Goal: Information Seeking & Learning: Learn about a topic

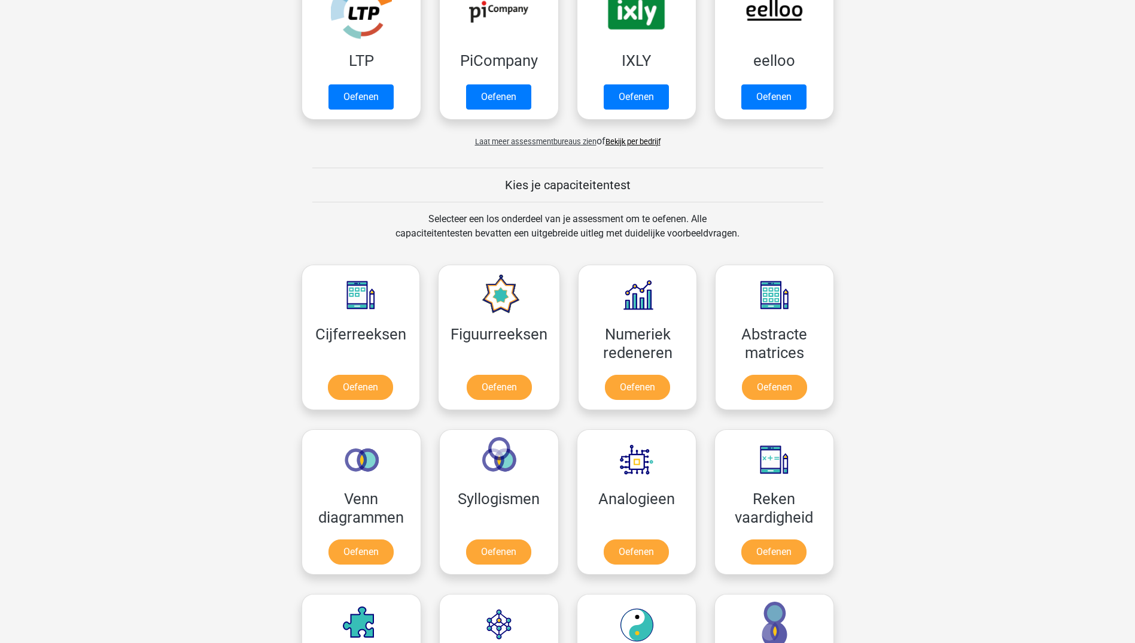
scroll to position [299, 0]
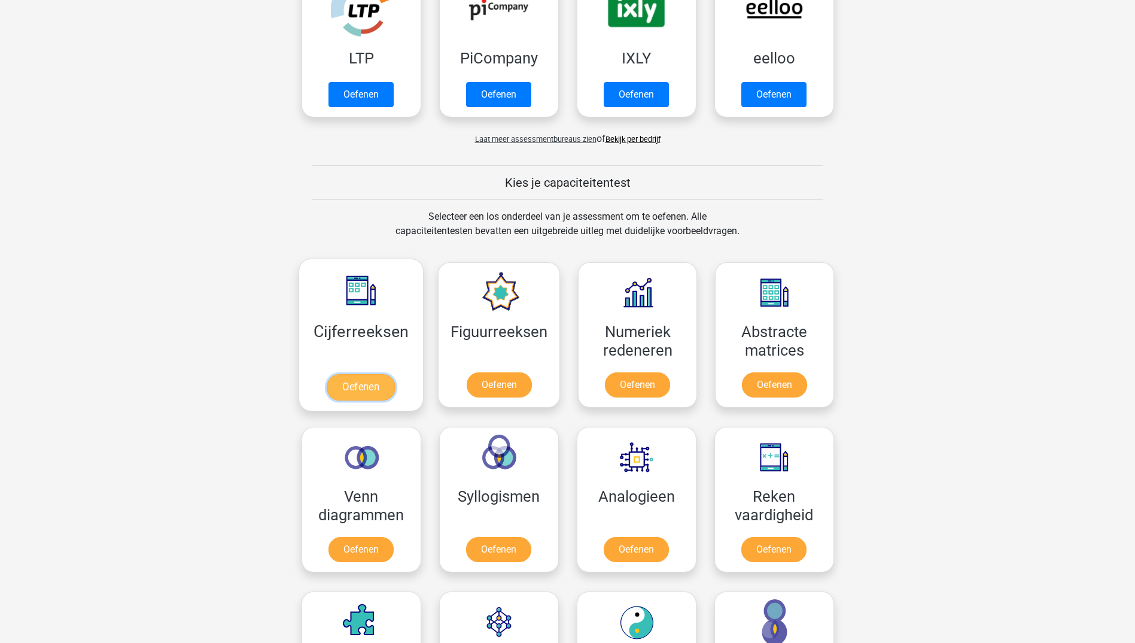
click at [361, 391] on link "Oefenen" at bounding box center [361, 387] width 68 height 26
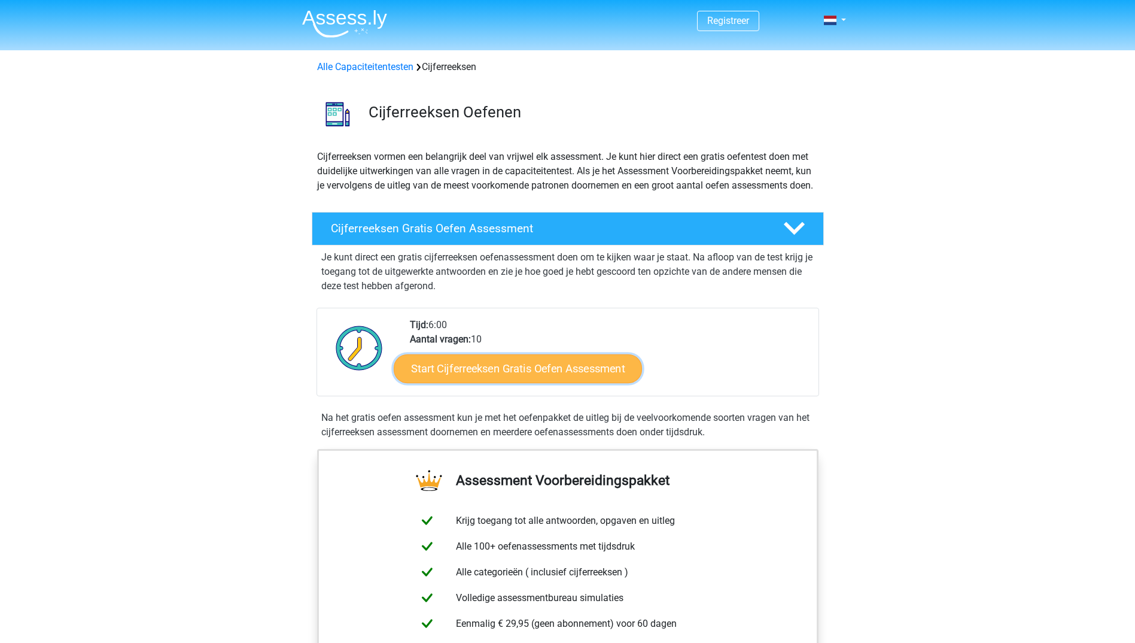
click at [549, 382] on link "Start Cijferreeksen Gratis Oefen Assessment" at bounding box center [518, 368] width 248 height 29
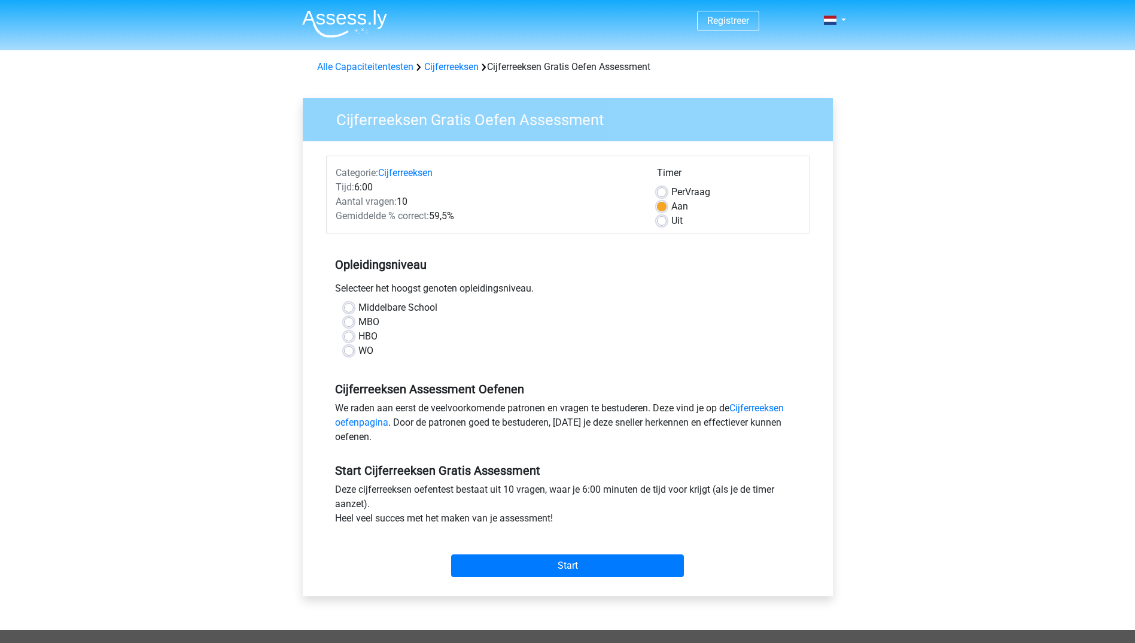
click at [359, 322] on label "MBO" at bounding box center [369, 322] width 21 height 14
click at [352, 322] on input "MBO" at bounding box center [349, 321] width 10 height 12
radio input "true"
click at [592, 564] on input "Start" at bounding box center [567, 565] width 233 height 23
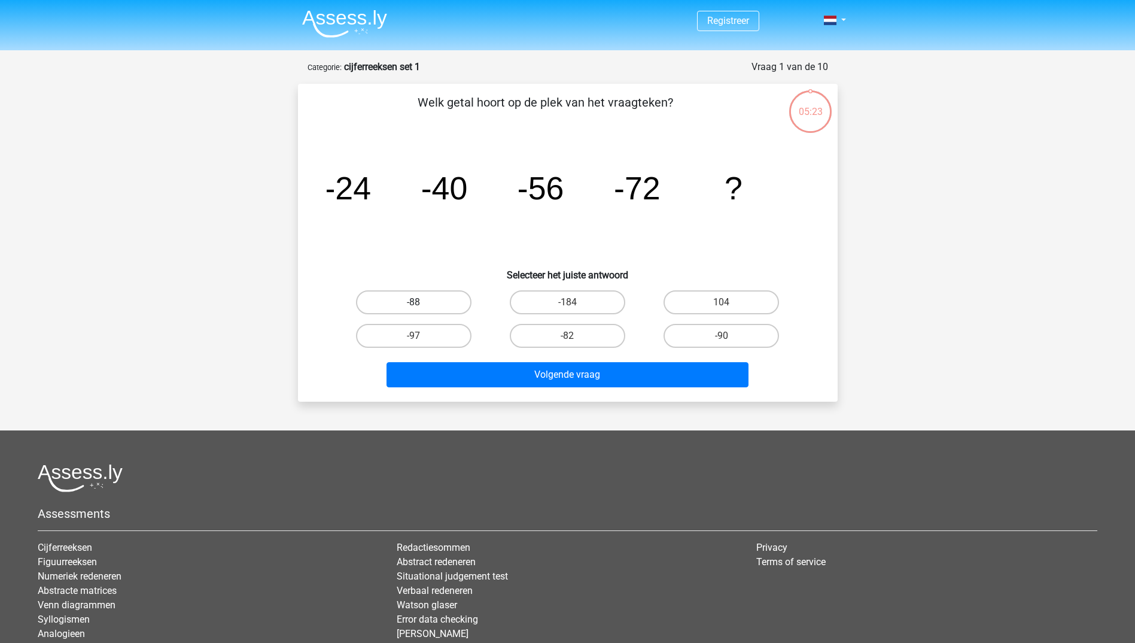
click at [432, 297] on label "-88" at bounding box center [414, 302] width 116 height 24
click at [421, 302] on input "-88" at bounding box center [418, 306] width 8 height 8
radio input "true"
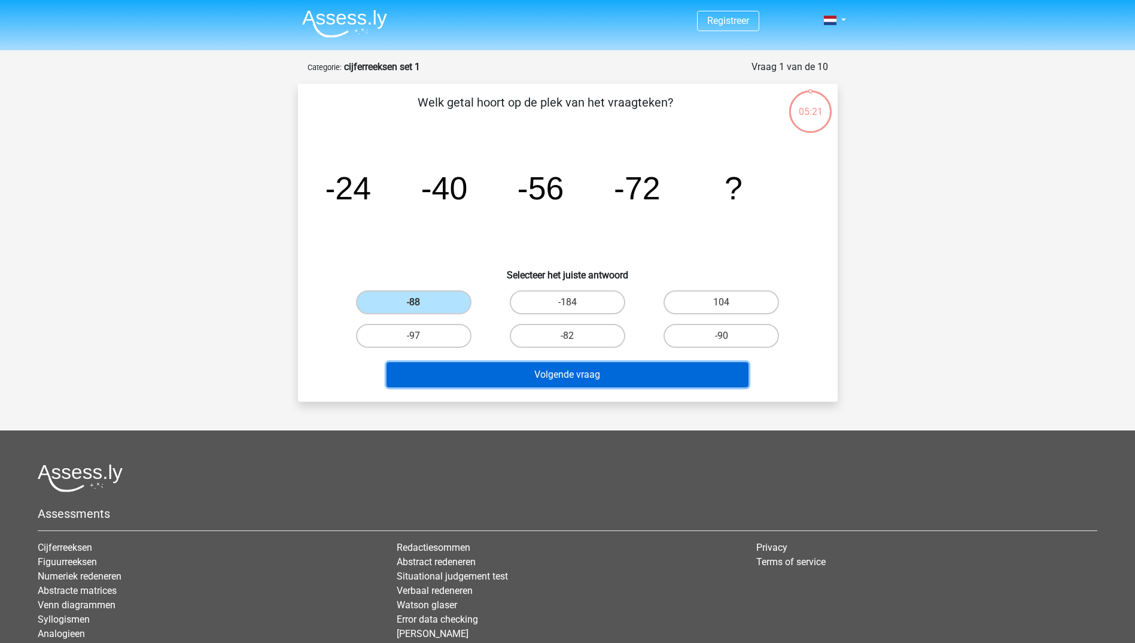
click at [578, 369] on button "Volgende vraag" at bounding box center [568, 374] width 362 height 25
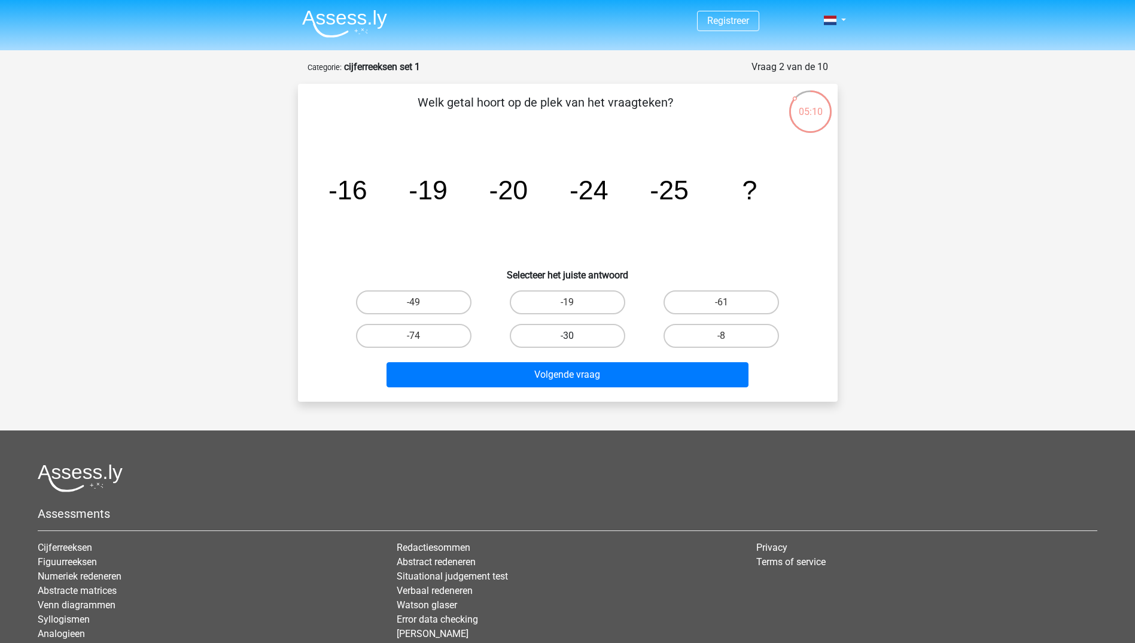
click at [576, 333] on label "-30" at bounding box center [568, 336] width 116 height 24
click at [575, 336] on input "-30" at bounding box center [571, 340] width 8 height 8
radio input "true"
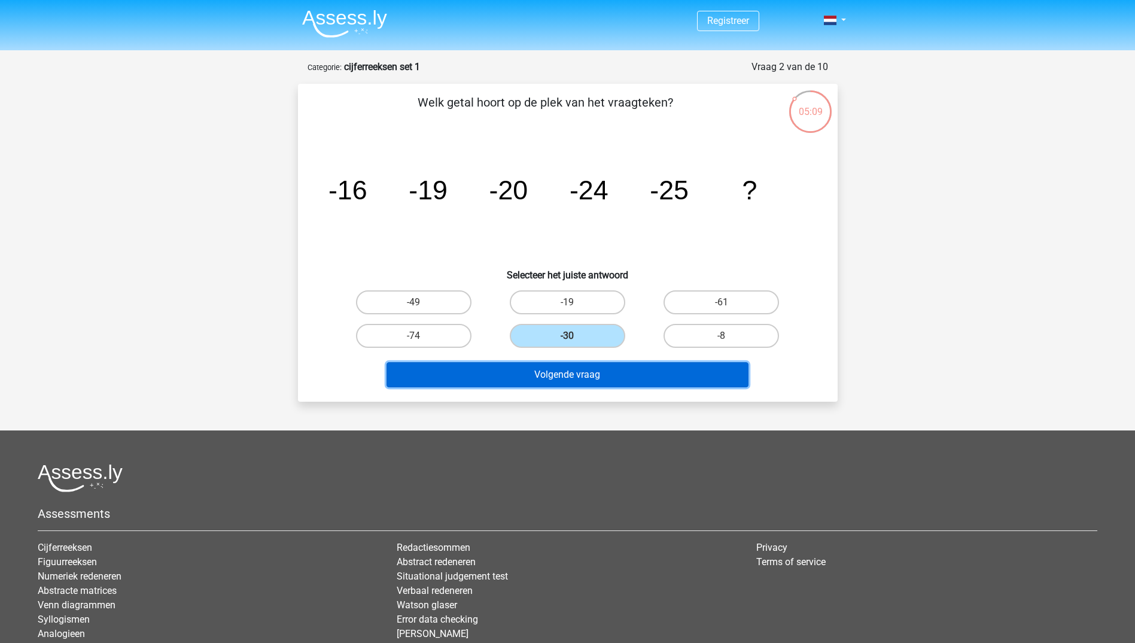
click at [598, 373] on button "Volgende vraag" at bounding box center [568, 374] width 362 height 25
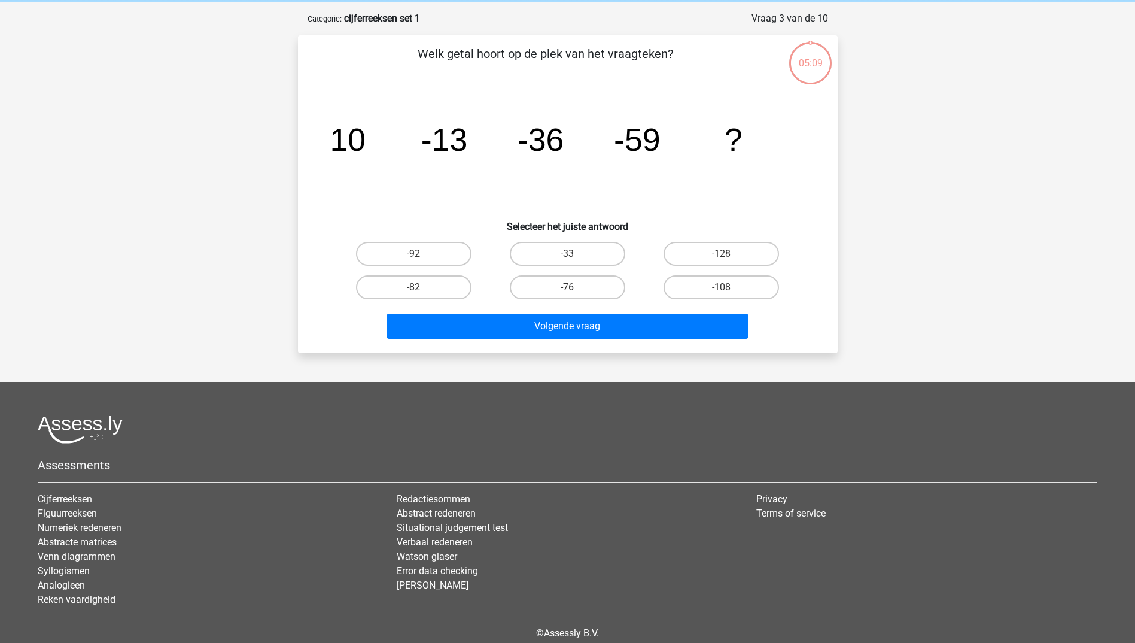
scroll to position [60, 0]
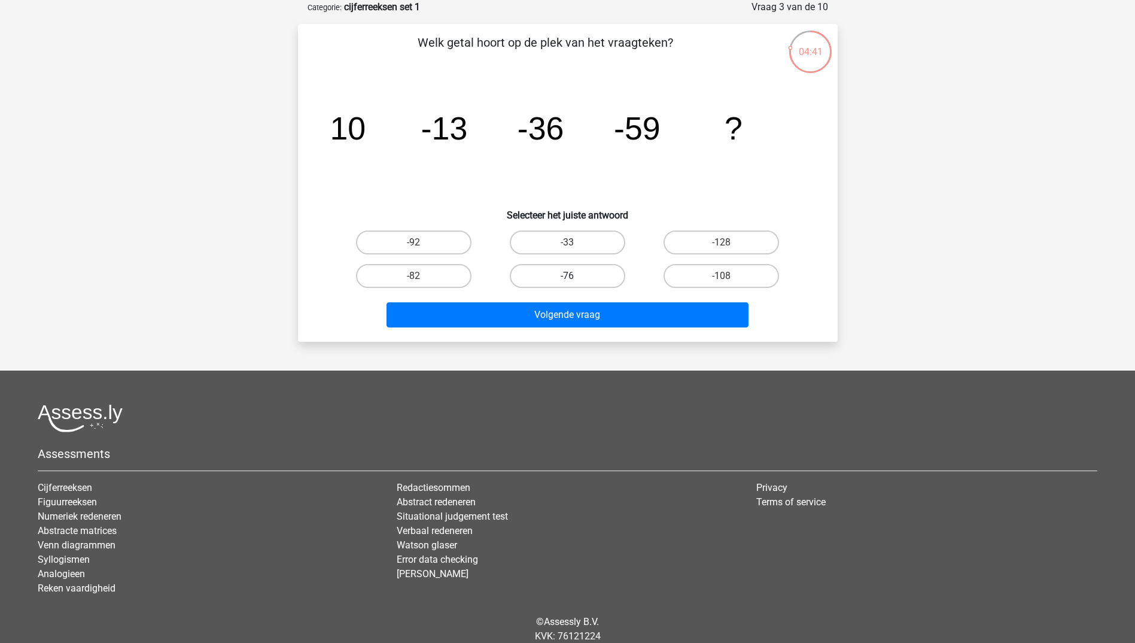
click at [600, 274] on label "-76" at bounding box center [568, 276] width 116 height 24
click at [575, 276] on input "-76" at bounding box center [571, 280] width 8 height 8
radio input "true"
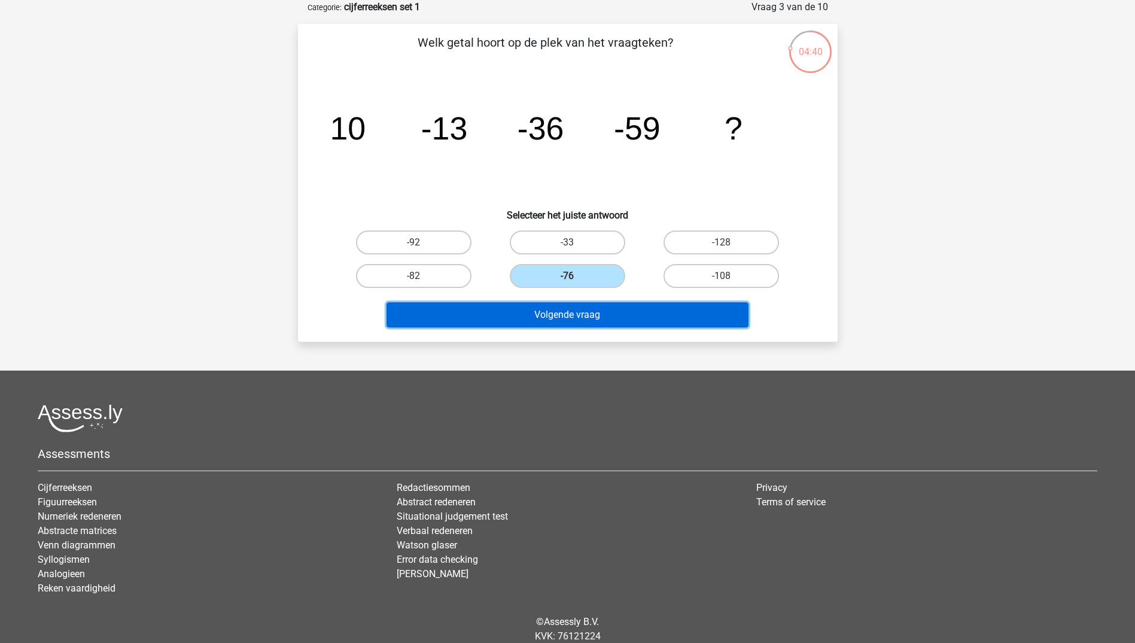
click at [604, 314] on button "Volgende vraag" at bounding box center [568, 314] width 362 height 25
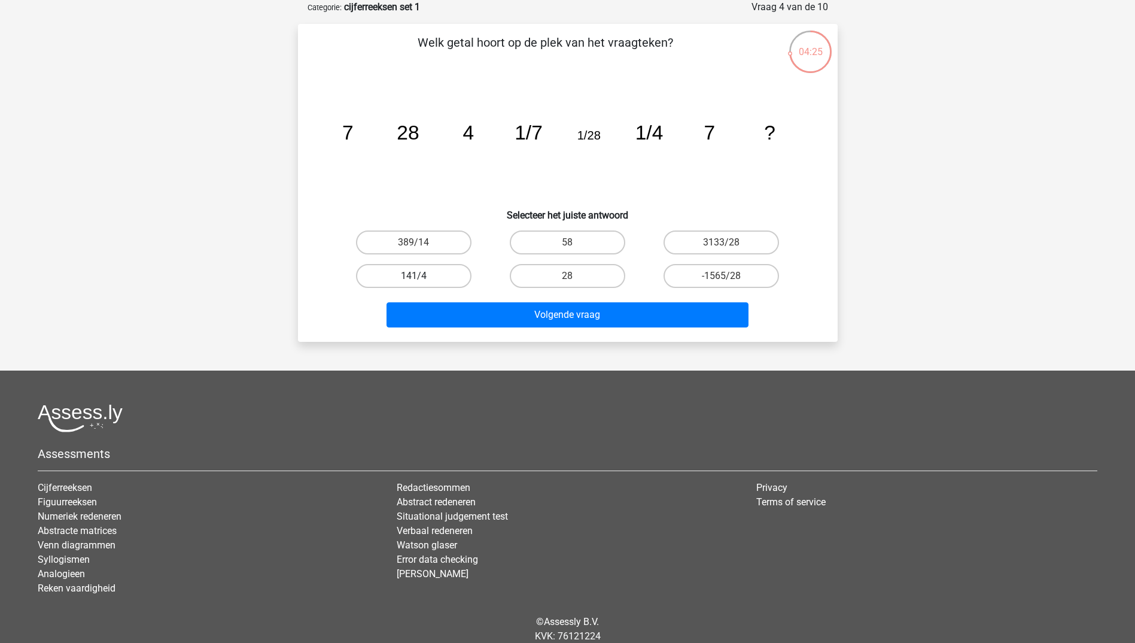
click at [433, 277] on label "141/4" at bounding box center [414, 276] width 116 height 24
click at [421, 277] on input "141/4" at bounding box center [418, 280] width 8 height 8
radio input "true"
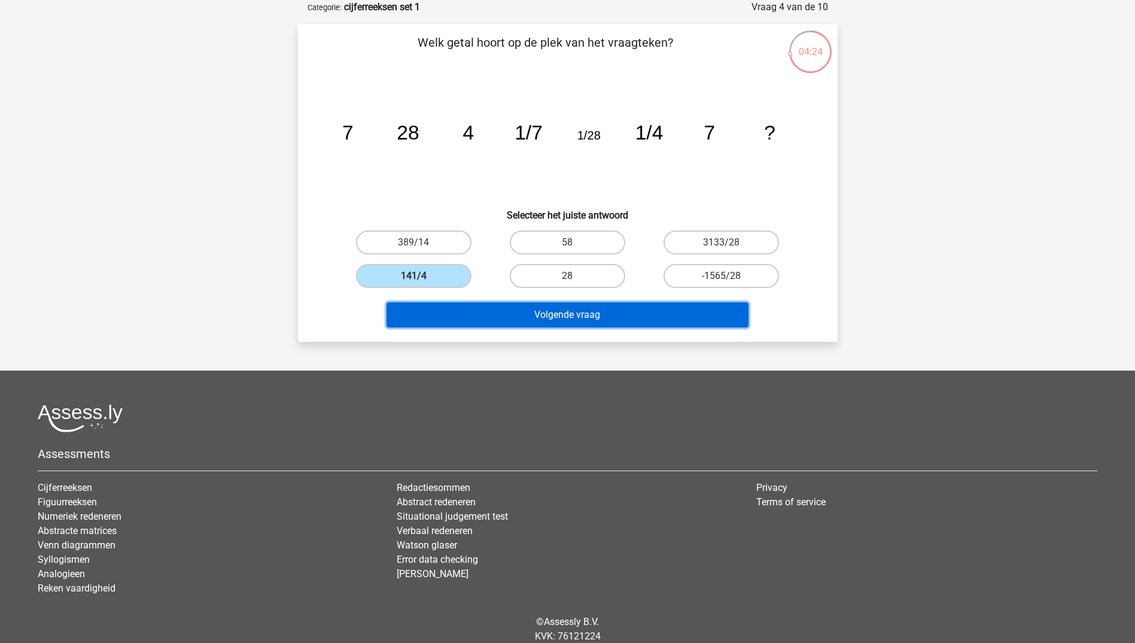
click at [563, 314] on button "Volgende vraag" at bounding box center [568, 314] width 362 height 25
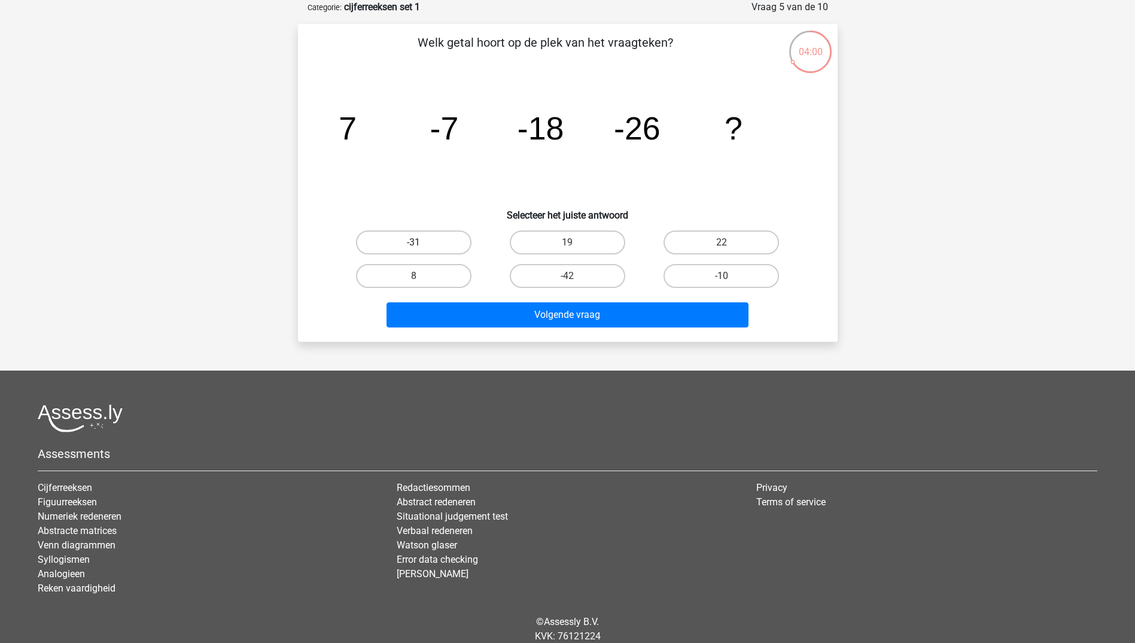
click at [435, 240] on label "-31" at bounding box center [414, 242] width 116 height 24
click at [421, 242] on input "-31" at bounding box center [418, 246] width 8 height 8
radio input "true"
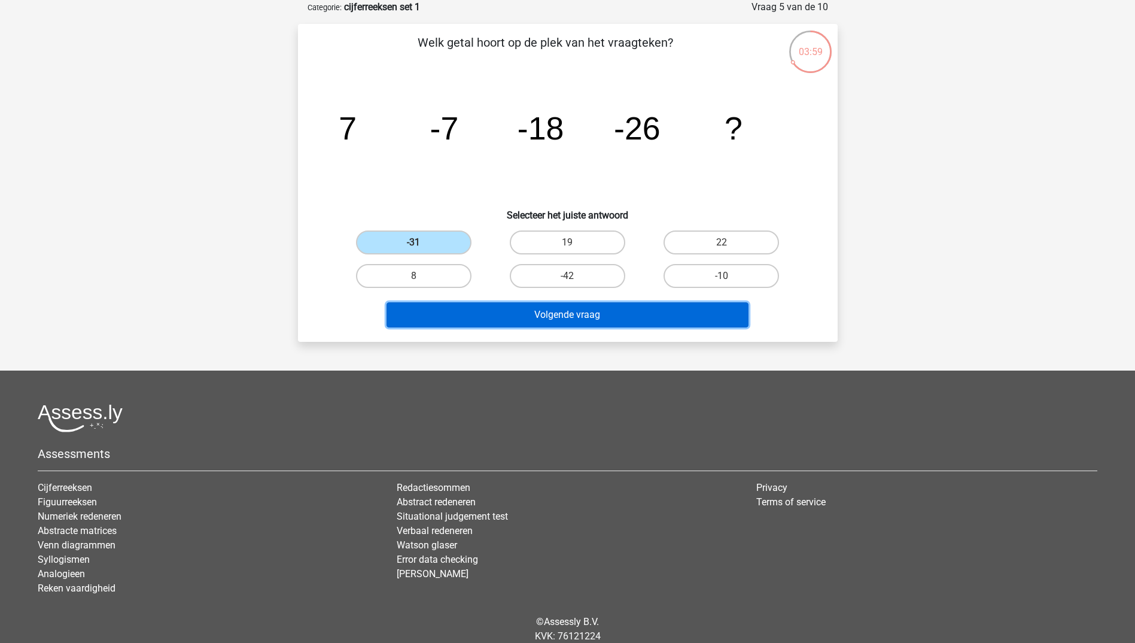
click at [566, 311] on button "Volgende vraag" at bounding box center [568, 314] width 362 height 25
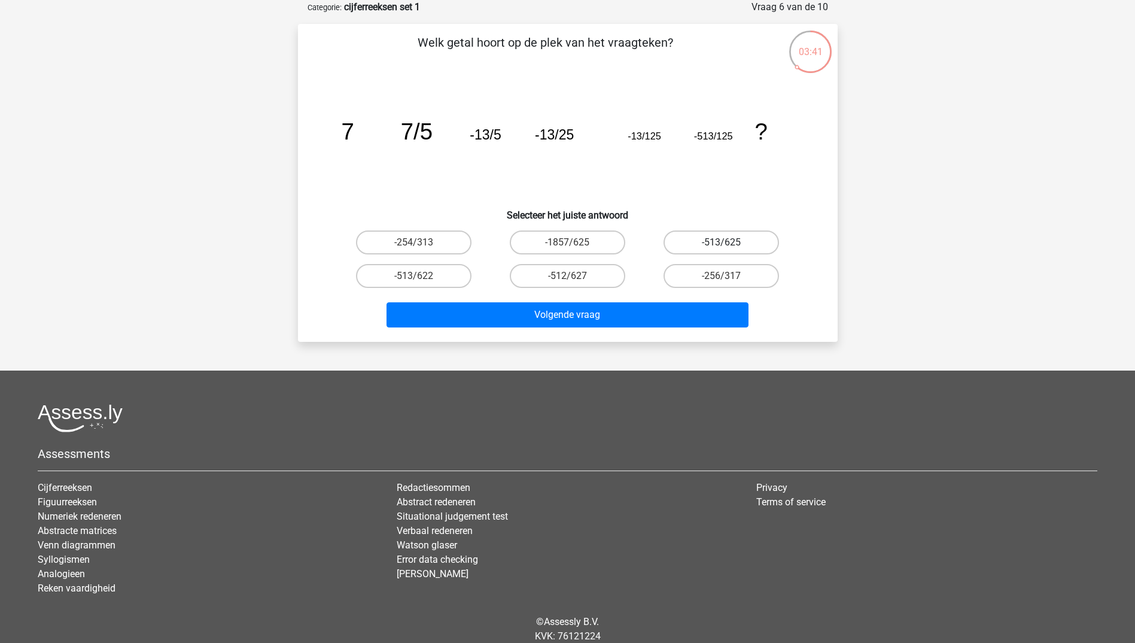
click at [714, 238] on label "-513/625" at bounding box center [722, 242] width 116 height 24
click at [722, 242] on input "-513/625" at bounding box center [726, 246] width 8 height 8
radio input "true"
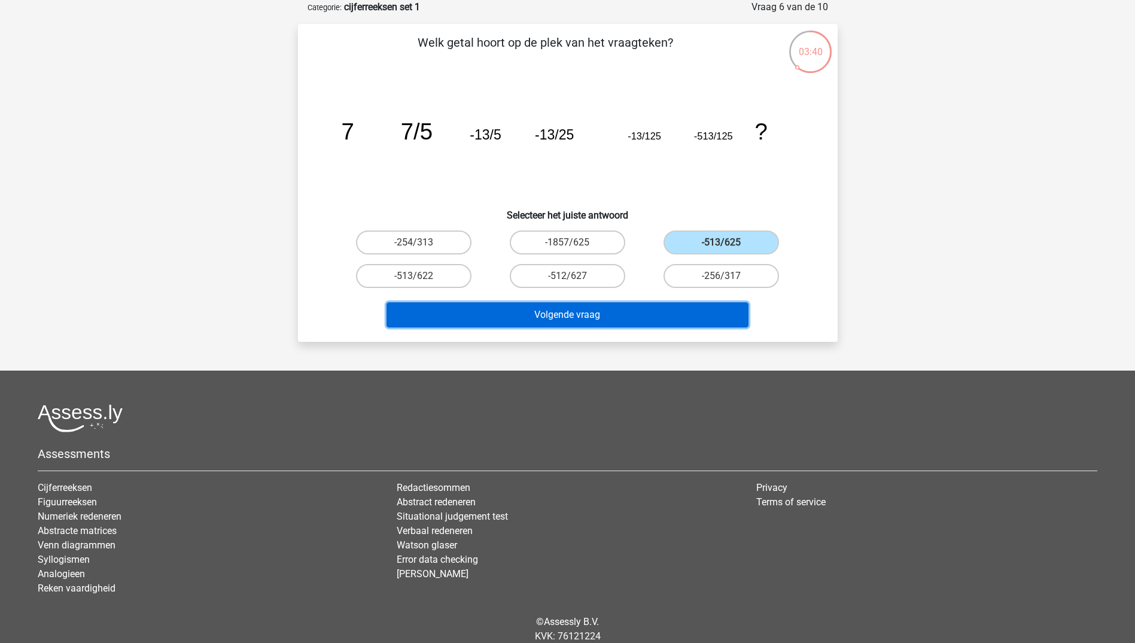
click at [624, 309] on button "Volgende vraag" at bounding box center [568, 314] width 362 height 25
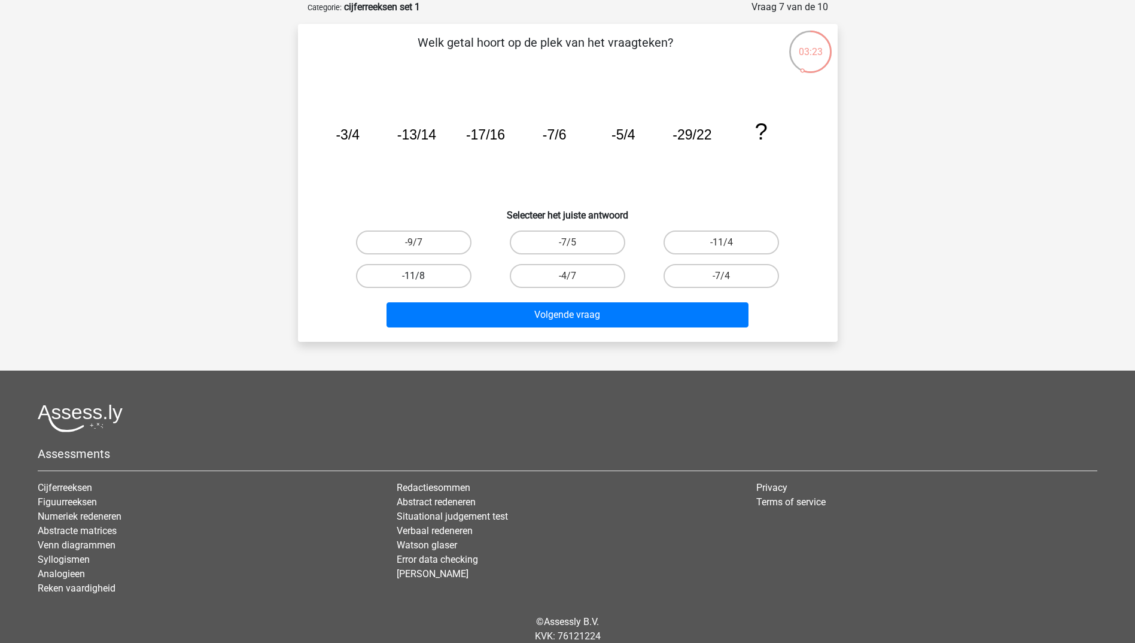
click at [434, 275] on label "-11/8" at bounding box center [414, 276] width 116 height 24
click at [421, 276] on input "-11/8" at bounding box center [418, 280] width 8 height 8
radio input "true"
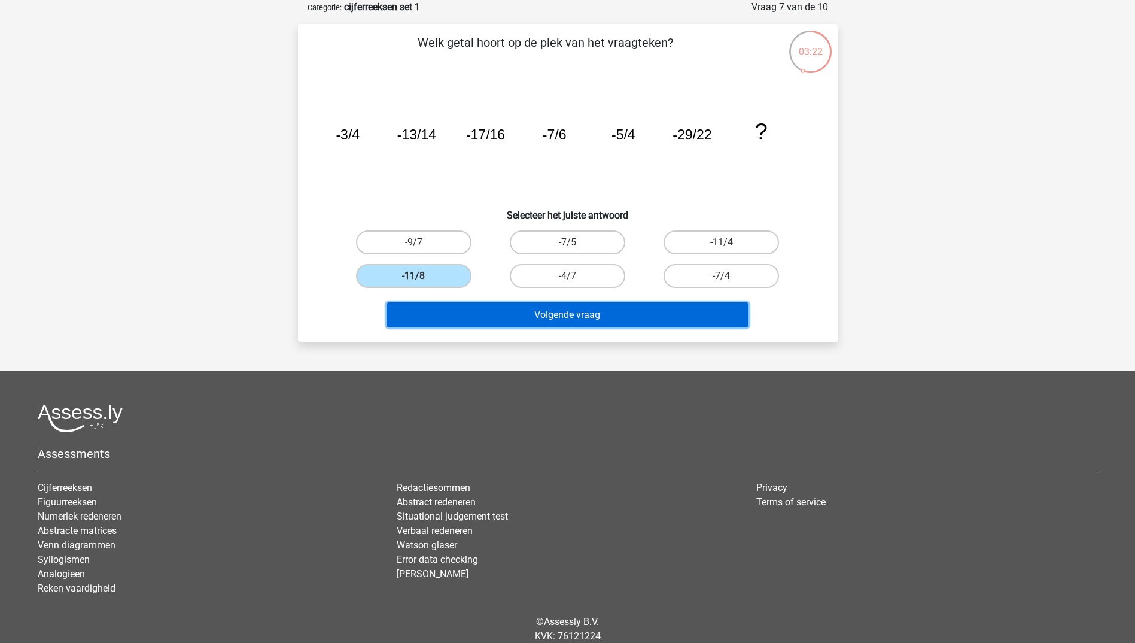
click at [589, 315] on button "Volgende vraag" at bounding box center [568, 314] width 362 height 25
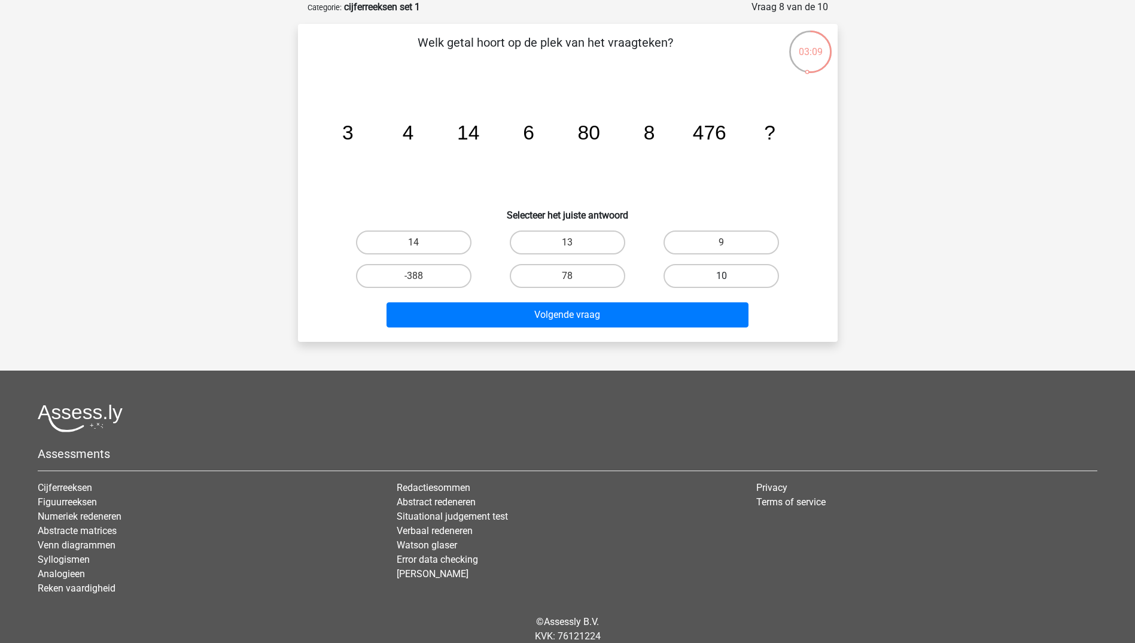
click at [710, 272] on label "10" at bounding box center [722, 276] width 116 height 24
click at [722, 276] on input "10" at bounding box center [726, 280] width 8 height 8
radio input "true"
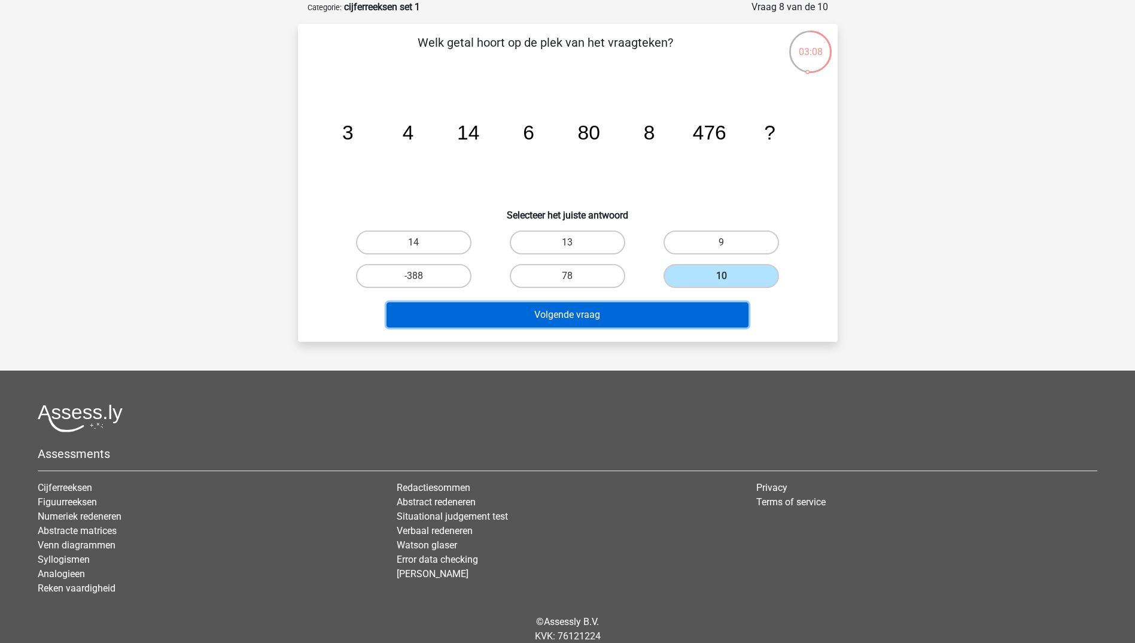
click at [620, 314] on button "Volgende vraag" at bounding box center [568, 314] width 362 height 25
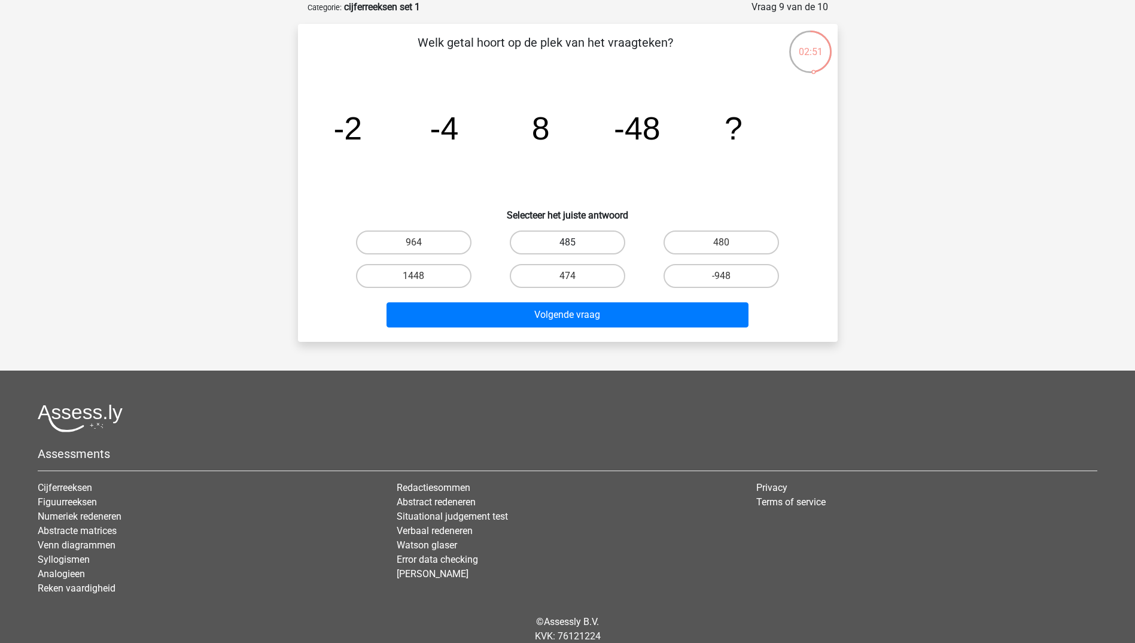
click at [566, 236] on label "485" at bounding box center [568, 242] width 116 height 24
click at [567, 242] on input "485" at bounding box center [571, 246] width 8 height 8
radio input "true"
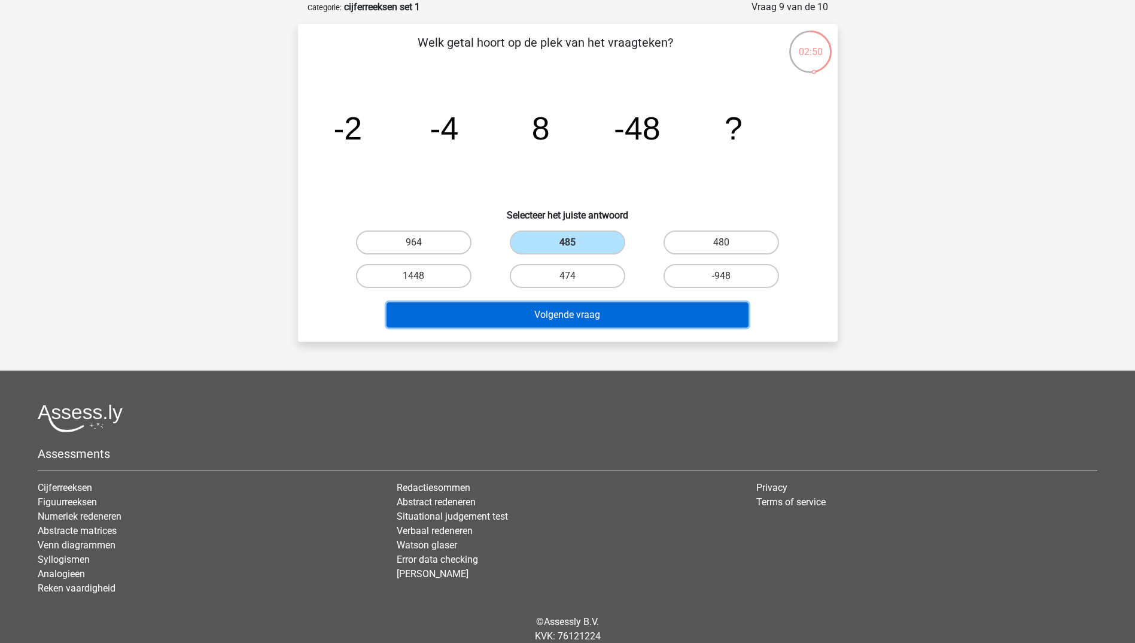
click at [593, 313] on button "Volgende vraag" at bounding box center [568, 314] width 362 height 25
click at [593, 314] on button "Resultaten" at bounding box center [568, 314] width 362 height 25
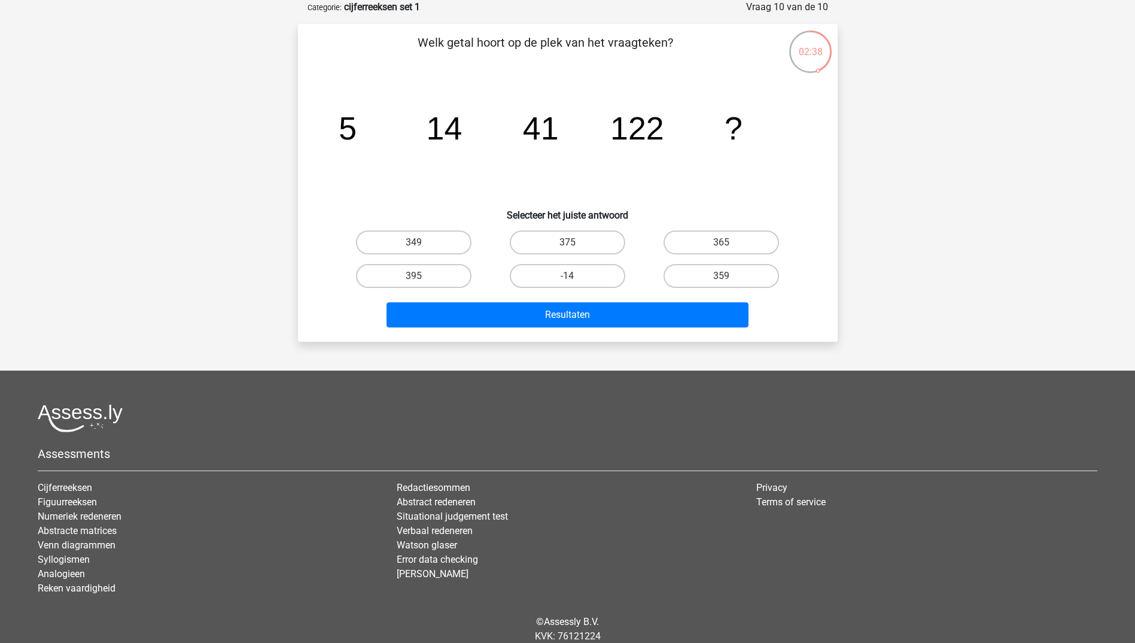
click at [943, 258] on div "Registreer Nederlands English" at bounding box center [567, 313] width 1135 height 746
click at [429, 241] on label "349" at bounding box center [414, 242] width 116 height 24
click at [421, 242] on input "349" at bounding box center [418, 246] width 8 height 8
radio input "true"
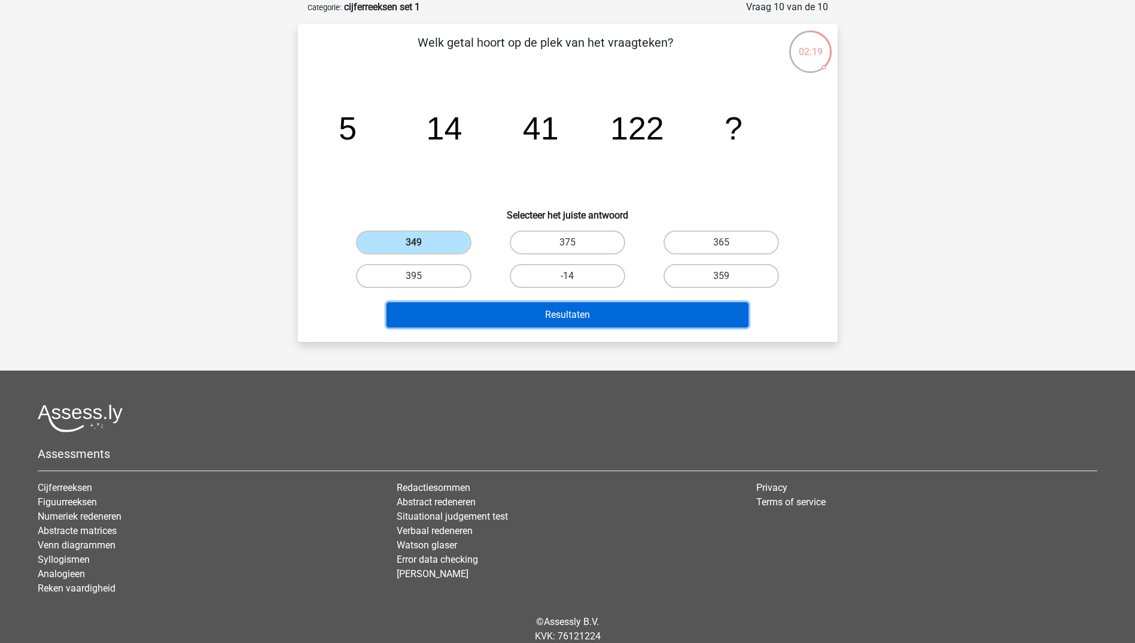
click at [593, 314] on button "Resultaten" at bounding box center [568, 314] width 362 height 25
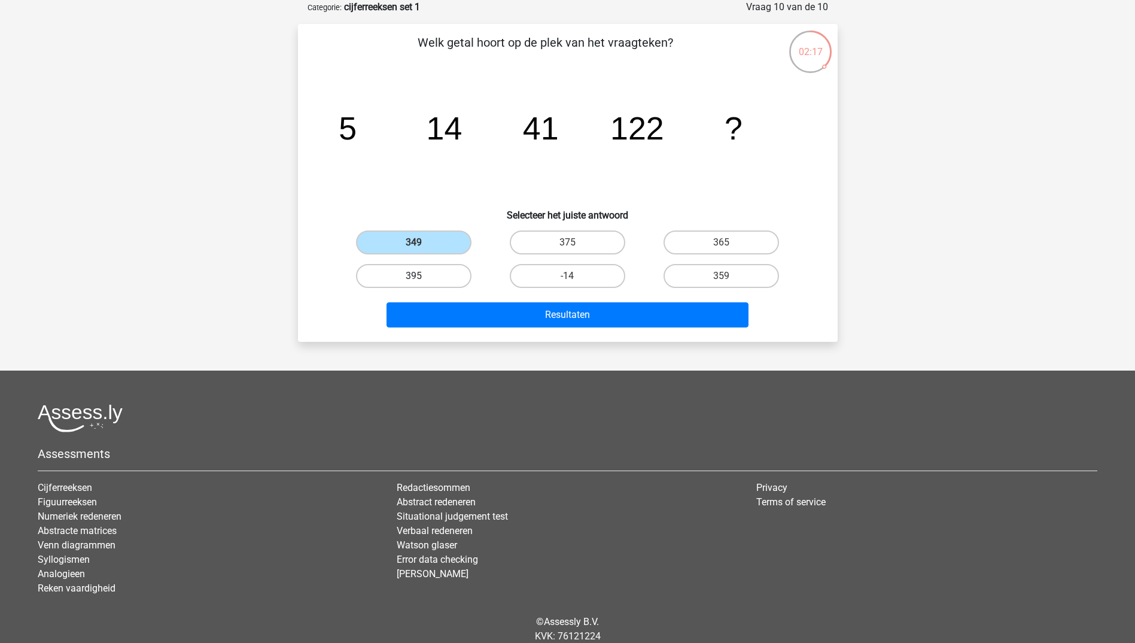
click at [416, 267] on label "395" at bounding box center [414, 276] width 116 height 24
click at [416, 276] on input "395" at bounding box center [418, 280] width 8 height 8
radio input "true"
click at [428, 247] on label "349" at bounding box center [414, 242] width 116 height 24
click at [421, 247] on input "349" at bounding box center [418, 246] width 8 height 8
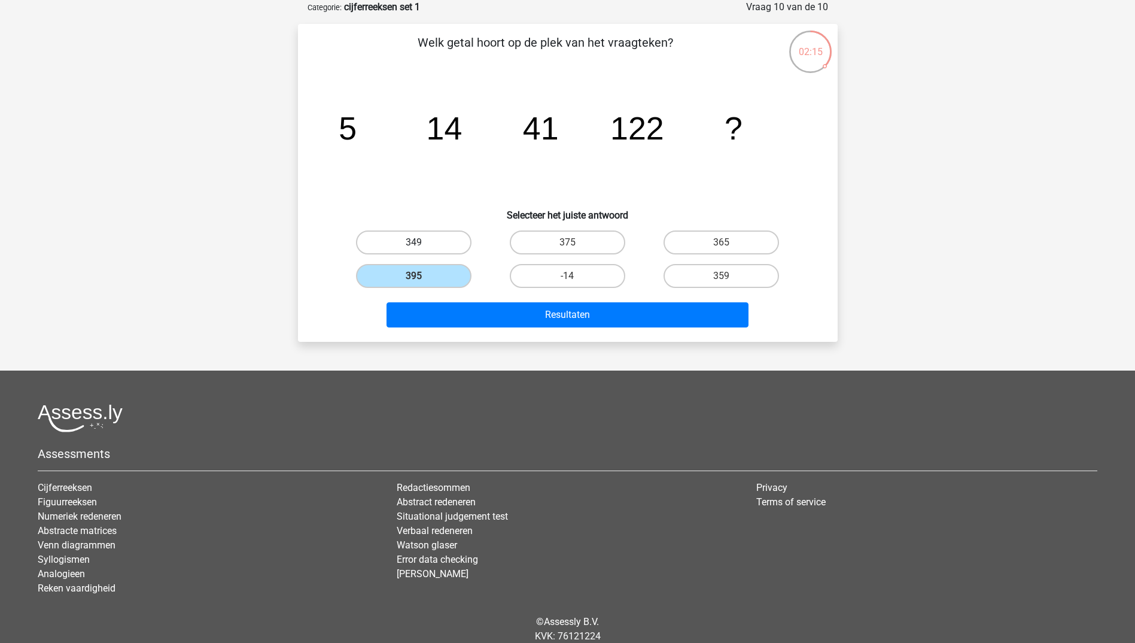
radio input "true"
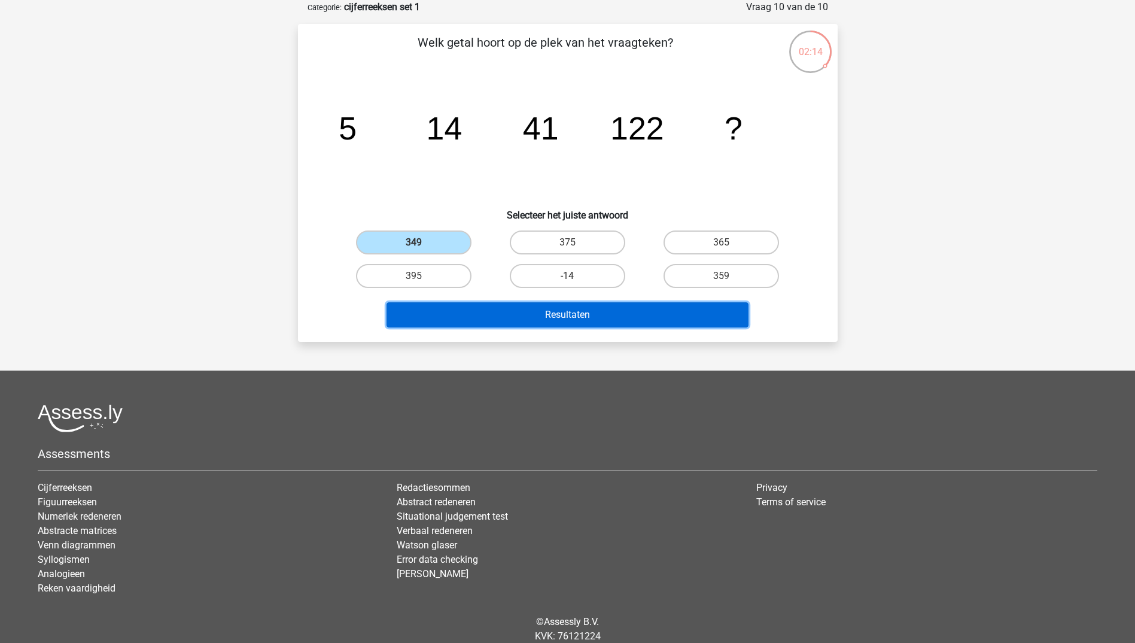
click at [570, 315] on button "Resultaten" at bounding box center [568, 314] width 362 height 25
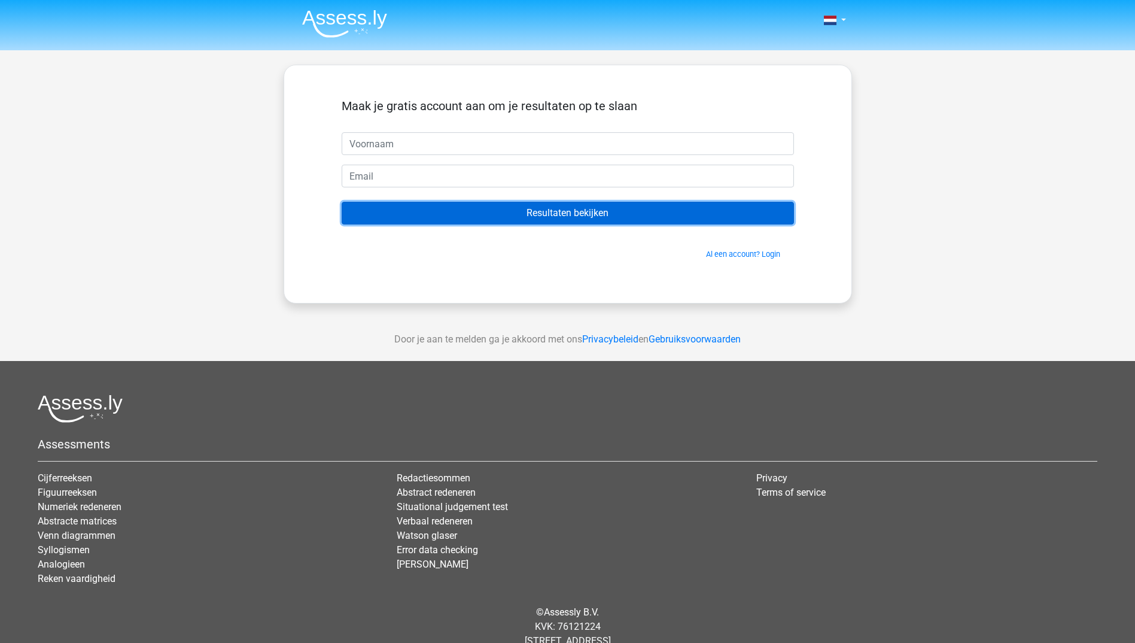
click at [570, 215] on input "Resultaten bekijken" at bounding box center [568, 213] width 452 height 23
